Goal: Task Accomplishment & Management: Manage account settings

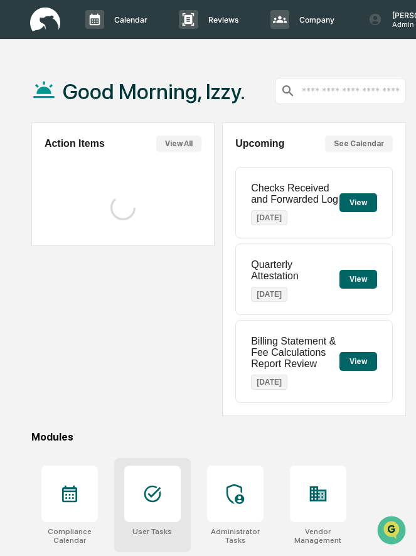
click at [151, 530] on div "User Tasks" at bounding box center [152, 531] width 40 height 9
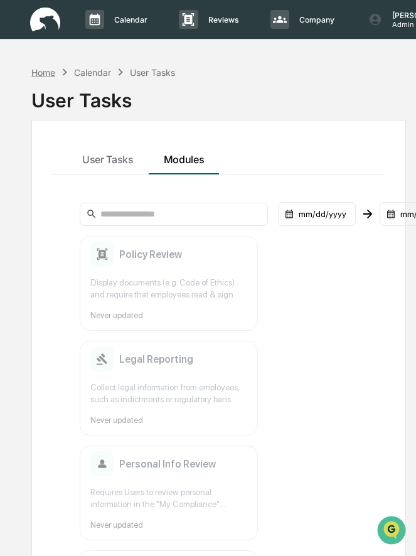
click at [50, 71] on div "Home" at bounding box center [43, 72] width 24 height 11
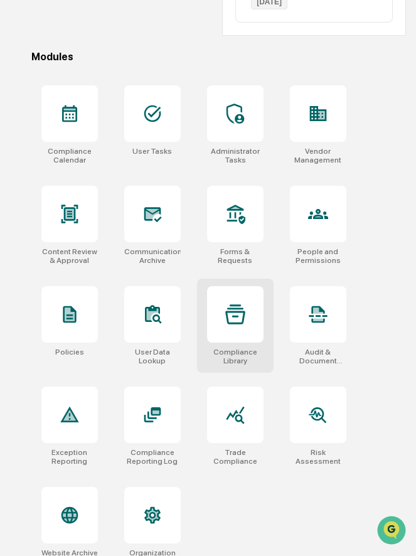
scroll to position [399, 0]
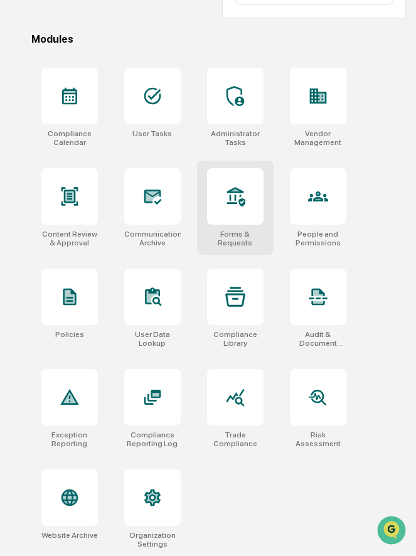
click at [238, 204] on icon at bounding box center [235, 196] width 20 height 20
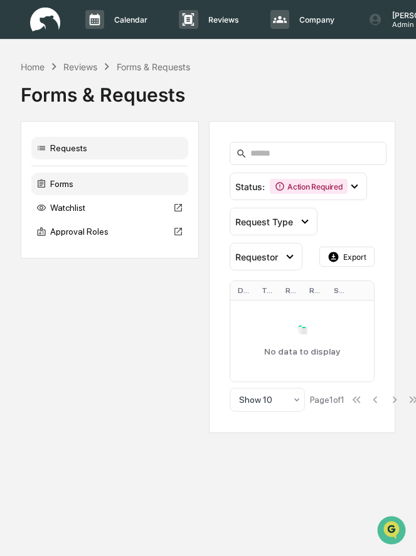
click at [88, 187] on div "Forms" at bounding box center [109, 183] width 157 height 23
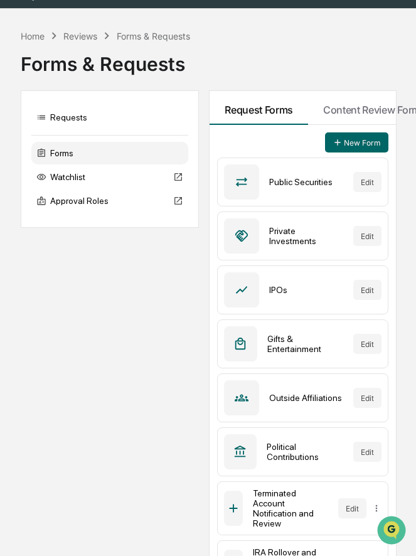
scroll to position [9, 0]
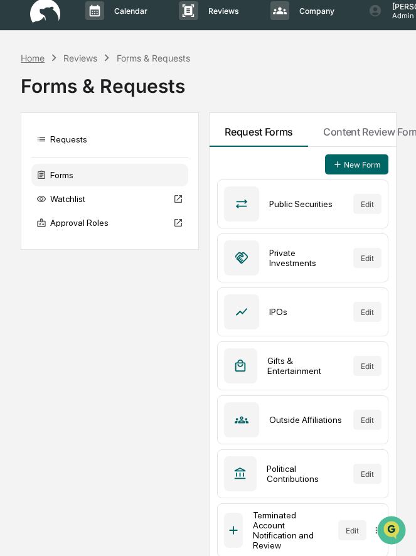
click at [33, 59] on div "Home" at bounding box center [33, 58] width 24 height 11
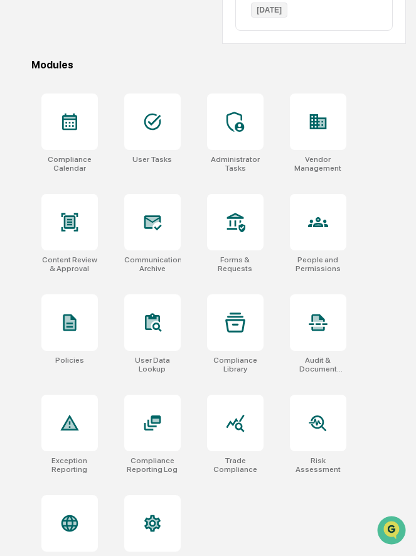
scroll to position [399, 0]
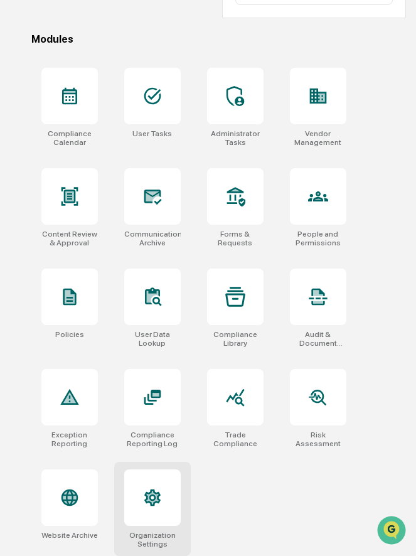
click at [159, 505] on icon at bounding box center [152, 497] width 20 height 20
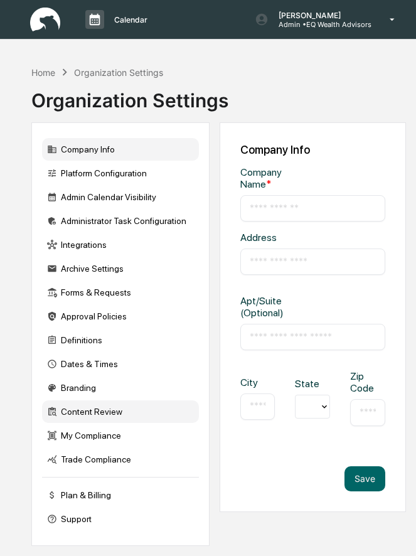
type input "**********"
type input "******"
type input "*****"
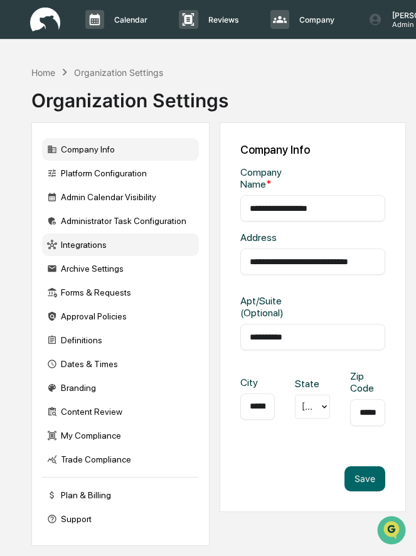
click at [111, 245] on div "Integrations" at bounding box center [120, 244] width 157 height 23
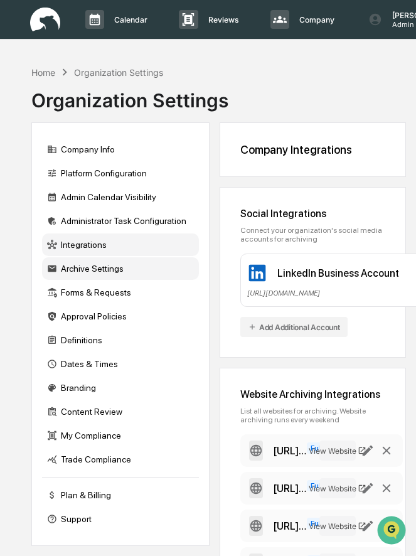
click at [86, 268] on div "Archive Settings" at bounding box center [120, 268] width 157 height 23
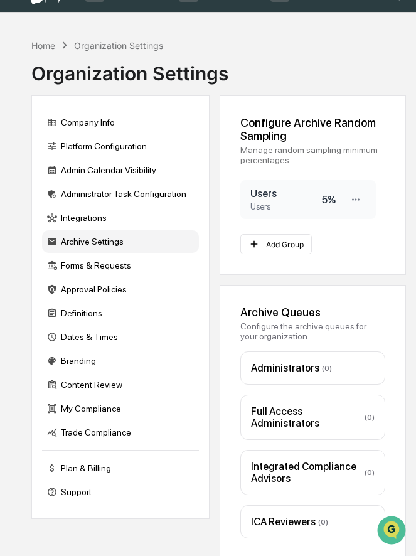
scroll to position [28, 0]
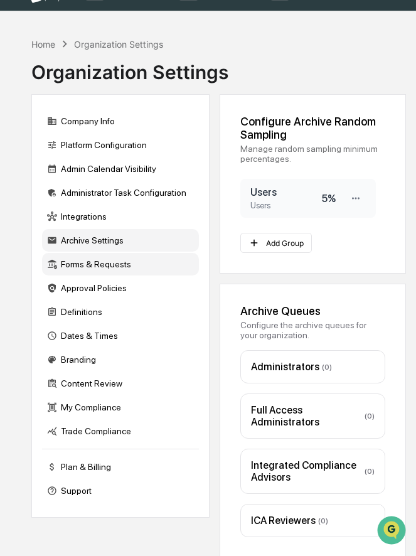
click at [107, 265] on div "Forms & Requests" at bounding box center [120, 264] width 157 height 23
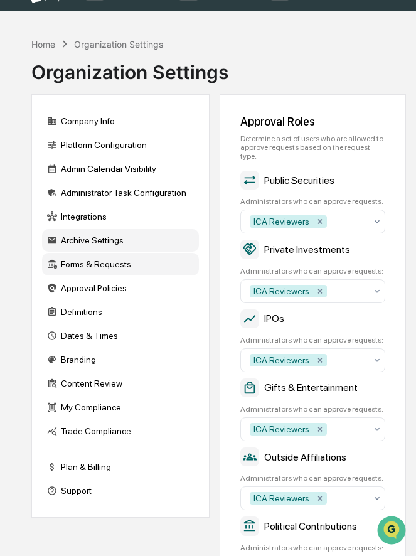
scroll to position [0, 0]
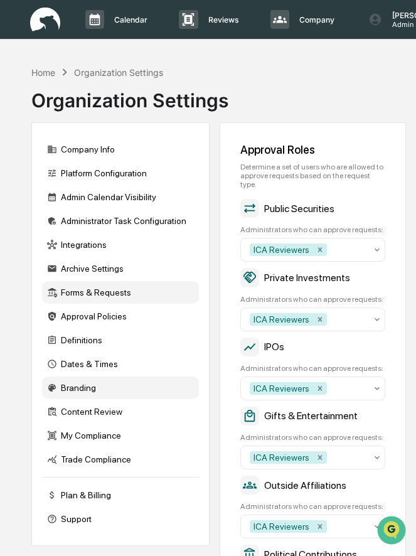
click at [72, 392] on div "Branding" at bounding box center [120, 387] width 157 height 23
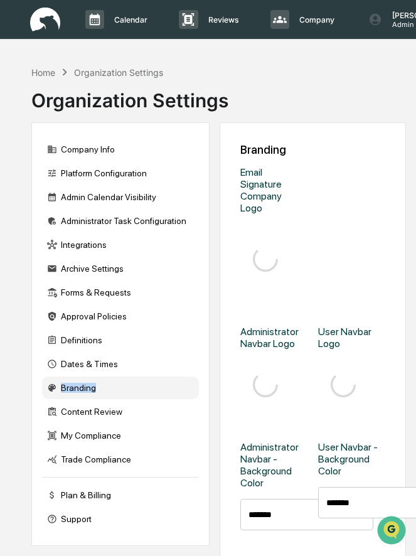
click at [72, 392] on div "Branding" at bounding box center [120, 387] width 157 height 23
type input "*******"
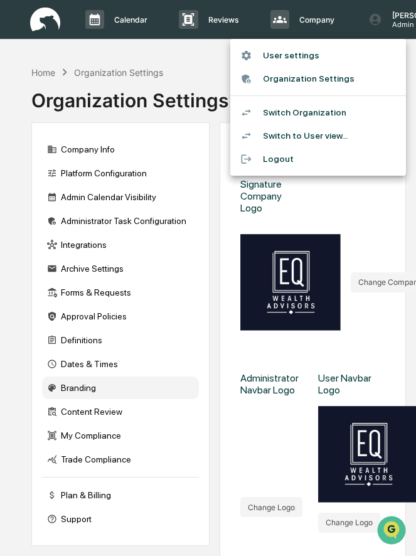
click at [162, 57] on div at bounding box center [208, 278] width 416 height 556
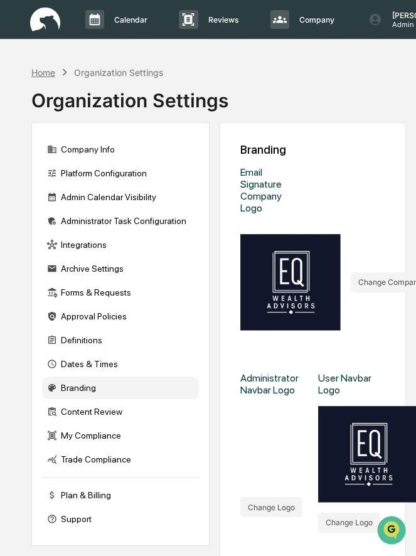
click at [43, 72] on div "Home" at bounding box center [43, 72] width 24 height 11
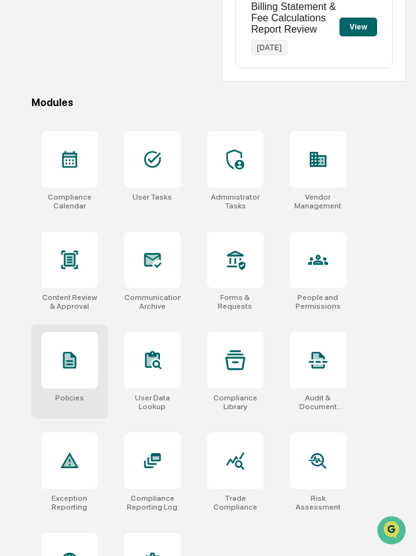
scroll to position [337, 0]
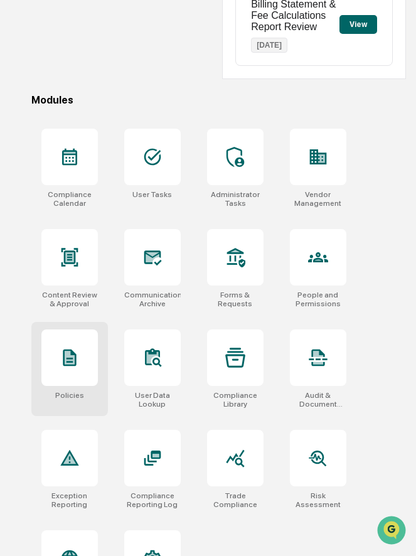
click at [76, 364] on icon at bounding box center [70, 357] width 20 height 20
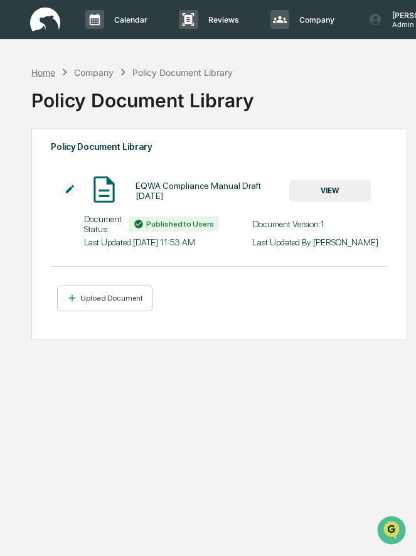
click at [46, 75] on div "Home" at bounding box center [43, 72] width 24 height 11
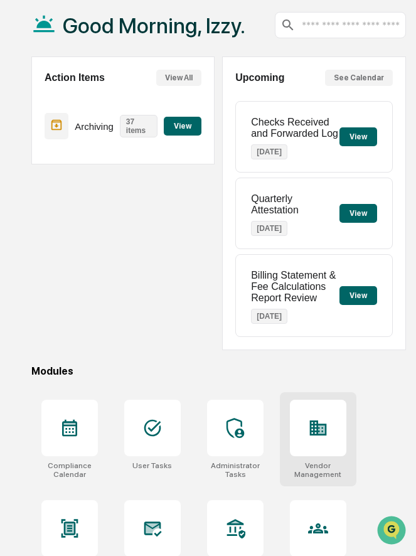
scroll to position [75, 0]
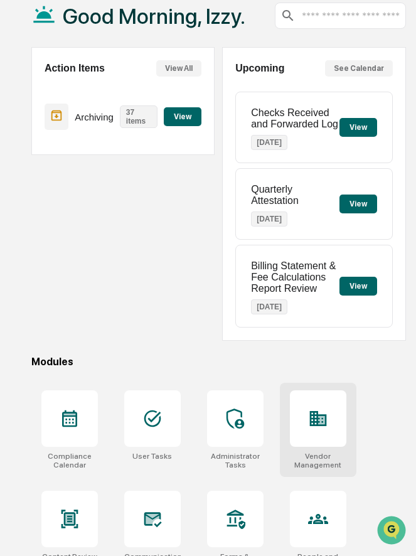
click at [304, 413] on div at bounding box center [318, 418] width 56 height 56
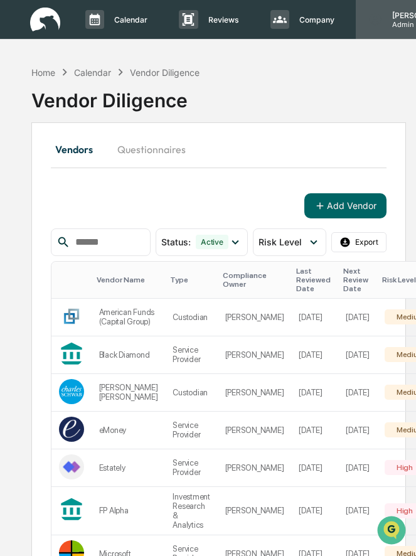
click at [378, 22] on icon at bounding box center [375, 20] width 12 height 12
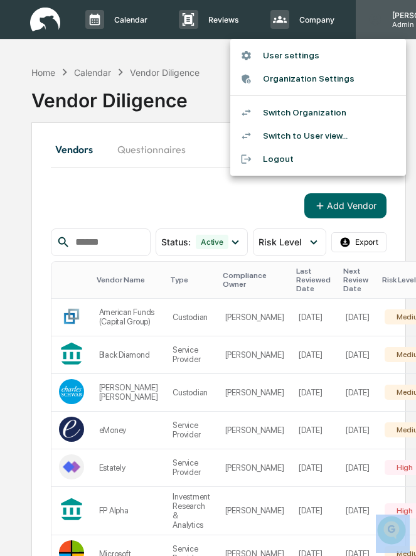
click at [378, 22] on div at bounding box center [208, 278] width 416 height 556
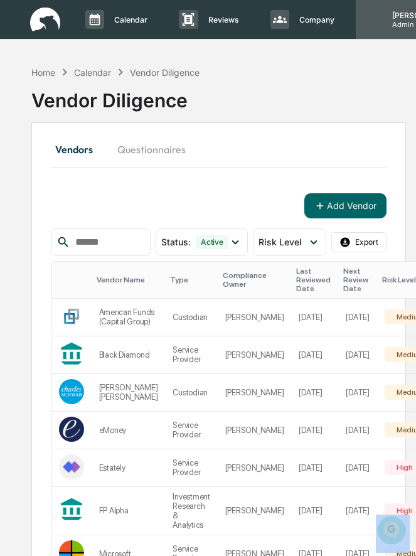
click at [378, 22] on icon at bounding box center [375, 20] width 12 height 12
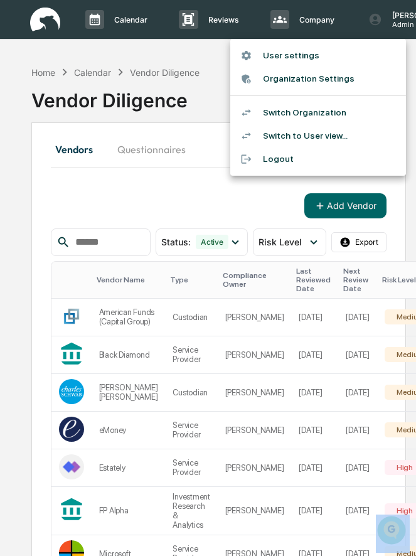
click at [298, 115] on li "Switch Organization" at bounding box center [318, 112] width 176 height 23
